Goal: Task Accomplishment & Management: Use online tool/utility

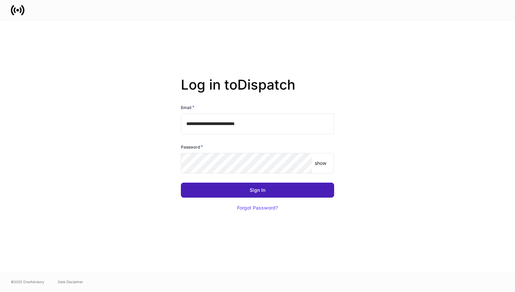
click at [241, 191] on button "Sign In" at bounding box center [257, 190] width 153 height 15
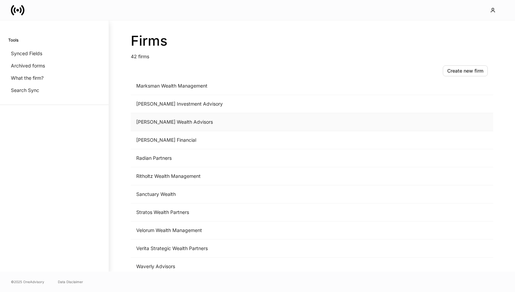
scroll to position [562, 0]
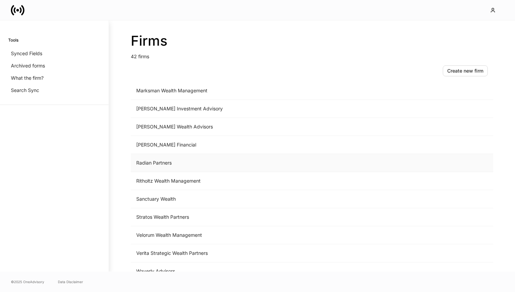
click at [163, 162] on td "Radian Partners" at bounding box center [255, 163] width 249 height 18
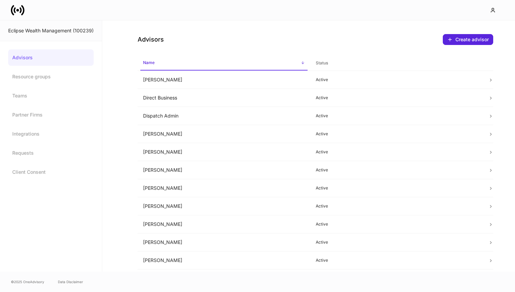
click at [370, 40] on div "Advisors Create advisor" at bounding box center [316, 35] width 356 height 30
click at [160, 8] on div at bounding box center [257, 10] width 515 height 20
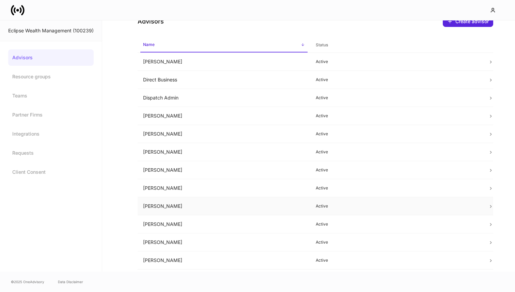
scroll to position [52, 0]
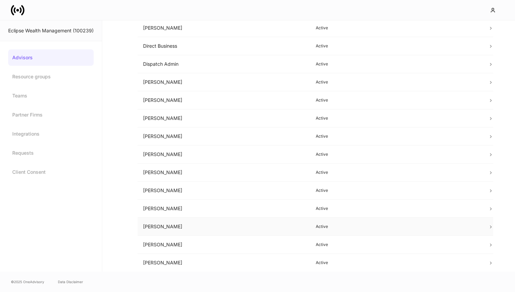
click at [183, 226] on td "Mitchell Benedon" at bounding box center [224, 227] width 173 height 18
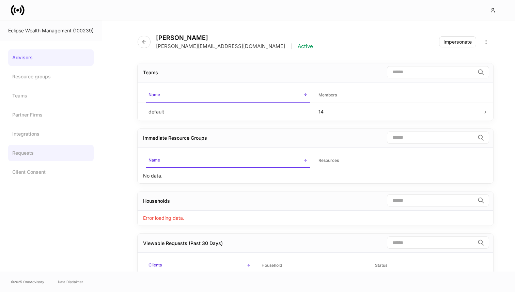
click at [45, 157] on link "Requests" at bounding box center [50, 153] width 85 height 16
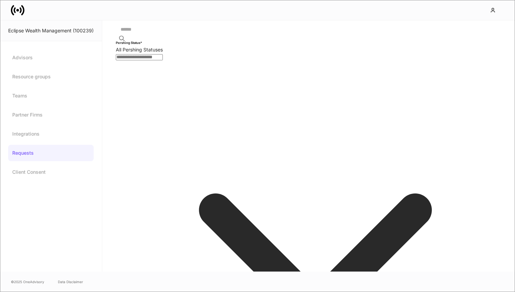
click at [257, 38] on body "Eclipse Wealth Management (100239) Advisors Resource groups Teams Partner Firms…" at bounding box center [257, 146] width 515 height 292
type input "******"
click at [346, 292] on div at bounding box center [257, 292] width 515 height 0
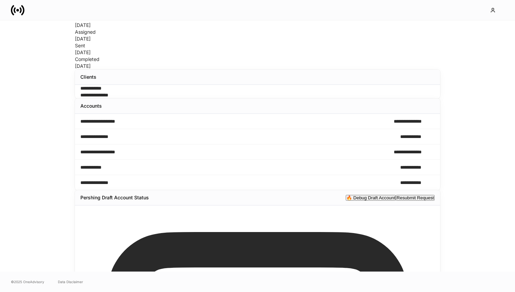
scroll to position [124, 0]
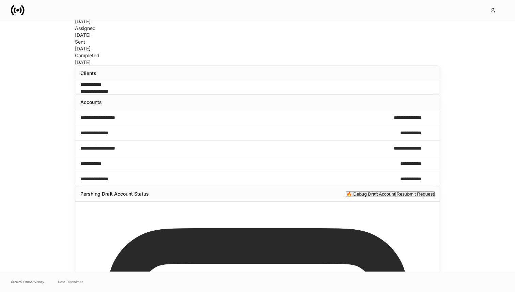
drag, startPoint x: 176, startPoint y: 220, endPoint x: 80, endPoint y: 221, distance: 95.4
copy p "d6167283-2dfc-4a69-a972-d966af7cecea"
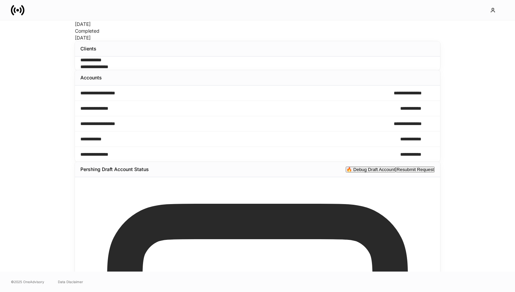
scroll to position [148, 0]
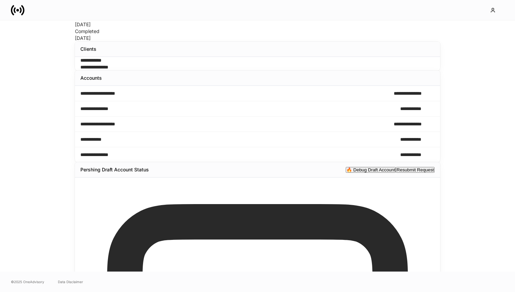
click at [405, 167] on button "Resubmit Request" at bounding box center [415, 170] width 39 height 6
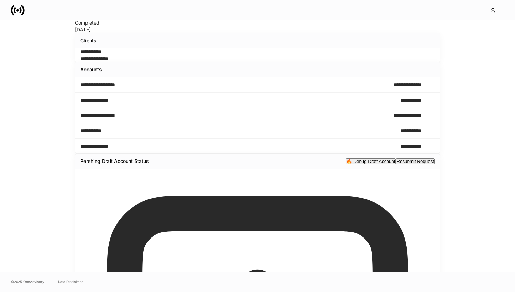
scroll to position [0, 0]
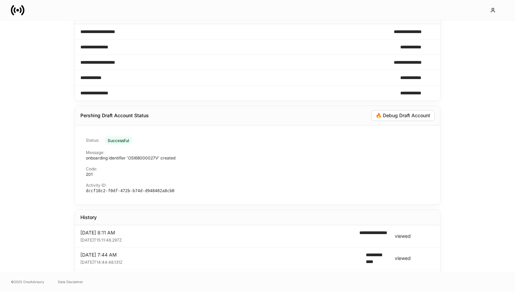
scroll to position [149, 0]
